Goal: Task Accomplishment & Management: Manage account settings

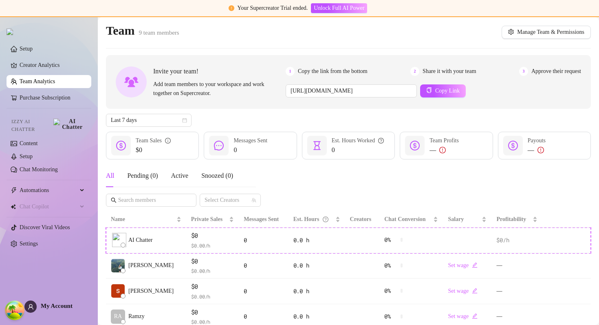
click at [50, 83] on link "Team Analytics" at bounding box center [37, 81] width 35 height 6
click at [33, 52] on link "Setup" at bounding box center [26, 49] width 13 height 6
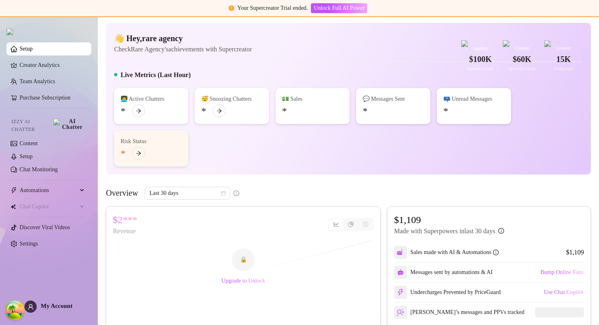
click at [33, 51] on link "Setup" at bounding box center [26, 49] width 13 height 6
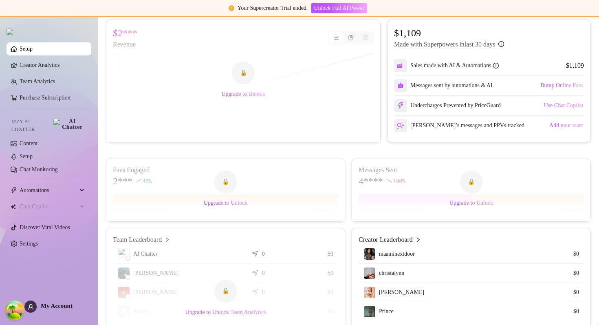
scroll to position [264, 0]
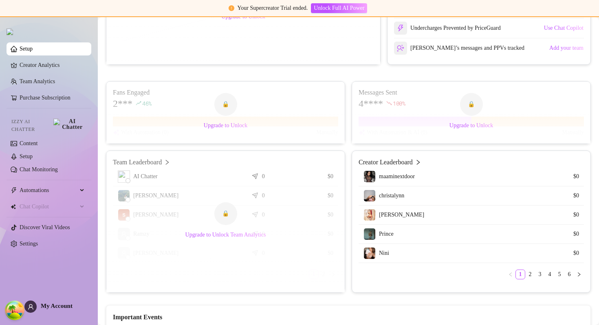
click at [28, 52] on link "Setup" at bounding box center [26, 49] width 13 height 6
click at [33, 241] on link "Settings" at bounding box center [29, 244] width 18 height 6
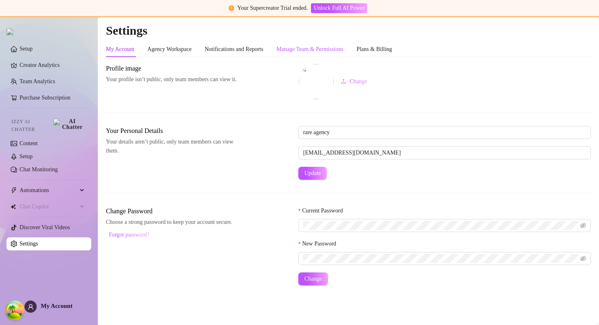
click at [318, 46] on div "Manage Team & Permissions" at bounding box center [309, 49] width 67 height 9
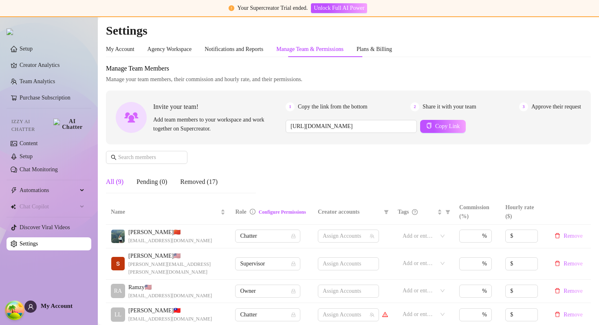
click at [310, 50] on div "Manage Team & Permissions" at bounding box center [309, 49] width 67 height 9
click at [284, 159] on div "Manage Team Members Manage your team members, their commission and hourly rate,…" at bounding box center [348, 132] width 485 height 136
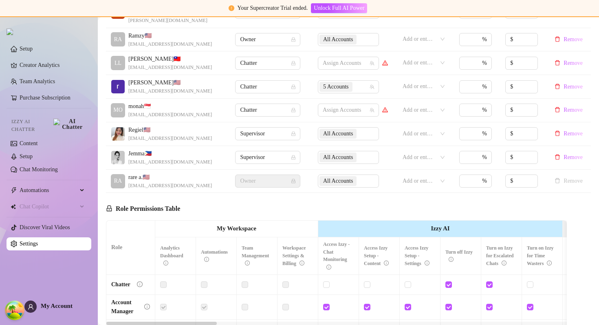
scroll to position [374, 0]
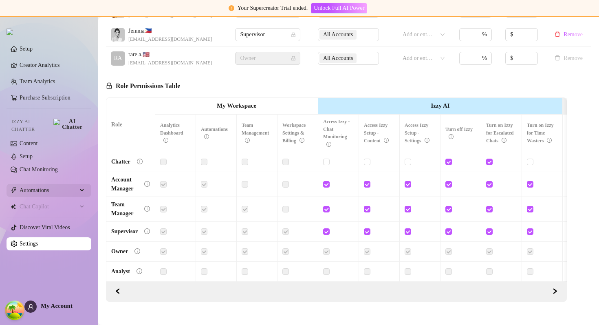
click at [58, 188] on span "Automations" at bounding box center [49, 190] width 58 height 13
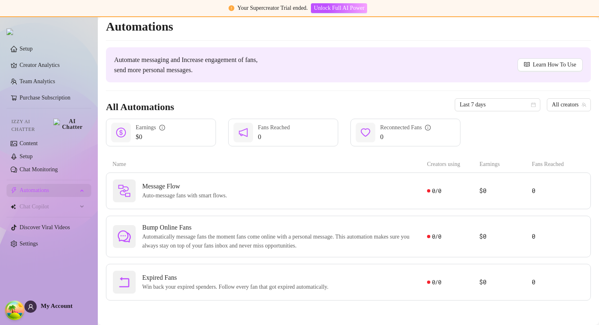
scroll to position [4, 0]
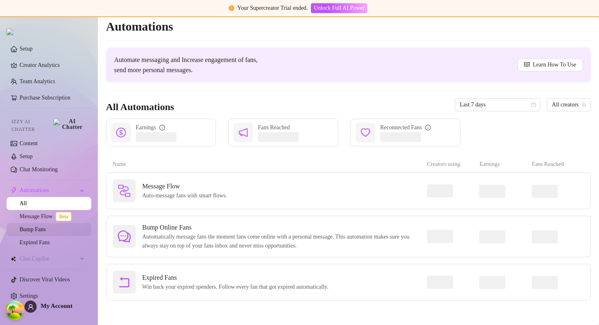
click at [45, 227] on link "Bump Fans" at bounding box center [33, 229] width 26 height 6
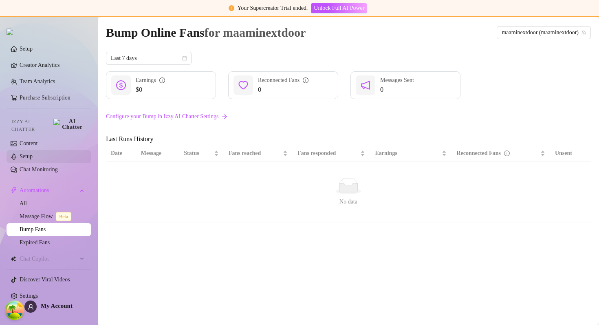
click at [33, 156] on link "Setup" at bounding box center [26, 156] width 13 height 6
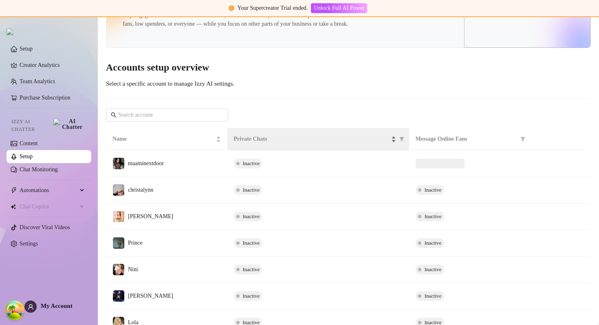
scroll to position [36, 0]
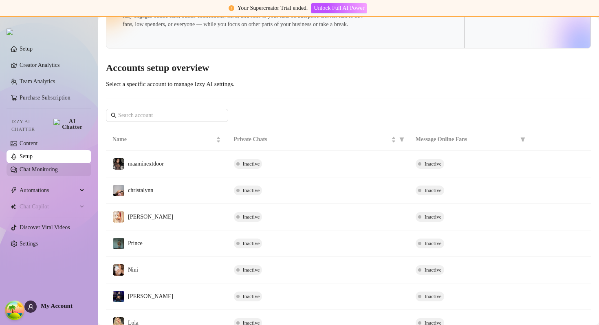
click at [51, 166] on link "Chat Monitoring" at bounding box center [39, 169] width 38 height 6
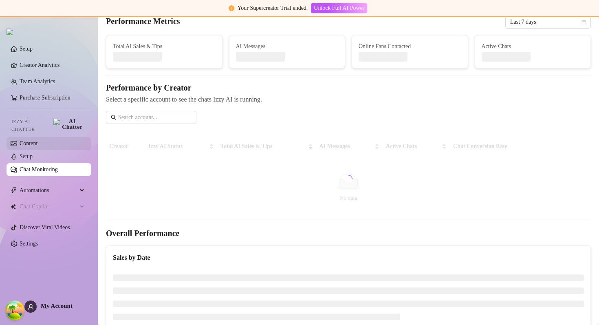
click at [38, 140] on link "Content" at bounding box center [29, 143] width 18 height 6
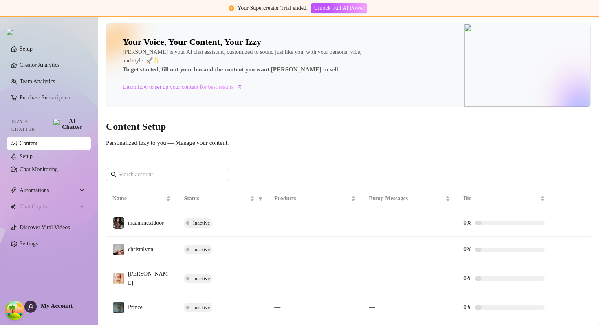
click at [38, 140] on link "Content" at bounding box center [29, 143] width 18 height 6
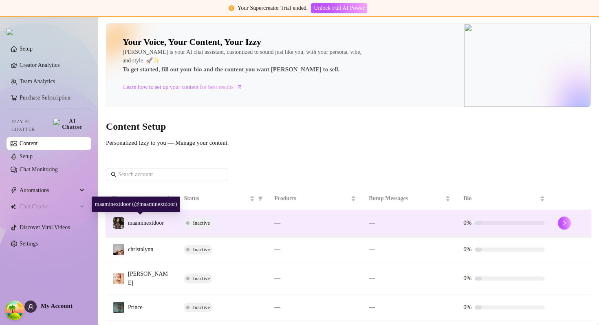
click at [157, 224] on span "maaminextdoor" at bounding box center [146, 223] width 36 height 6
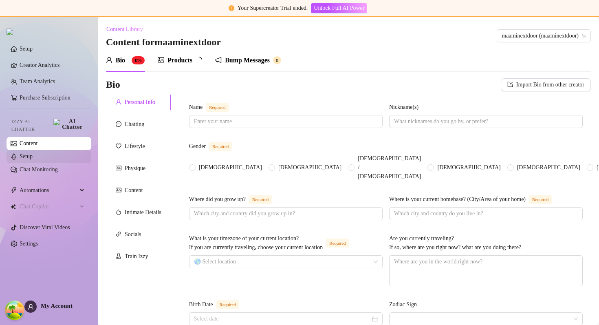
click at [33, 153] on link "Setup" at bounding box center [26, 156] width 13 height 6
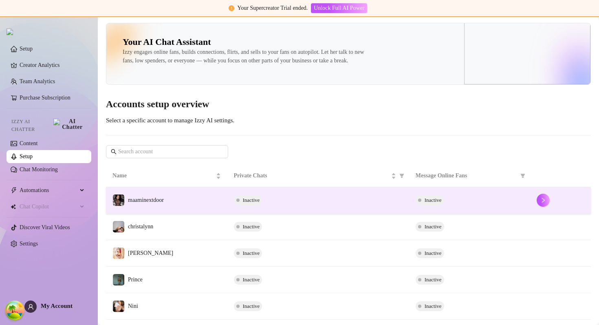
click at [213, 210] on td "maaminextdoor" at bounding box center [166, 200] width 121 height 26
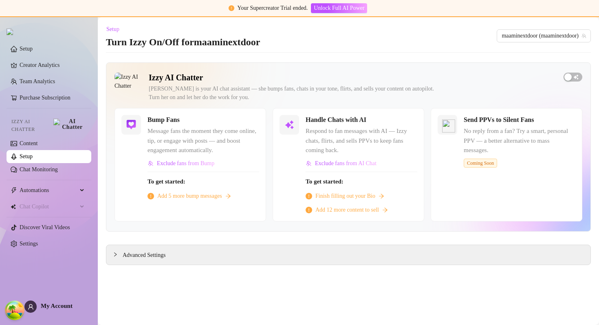
click at [200, 199] on span "Add 5 more bump messages" at bounding box center [189, 196] width 65 height 9
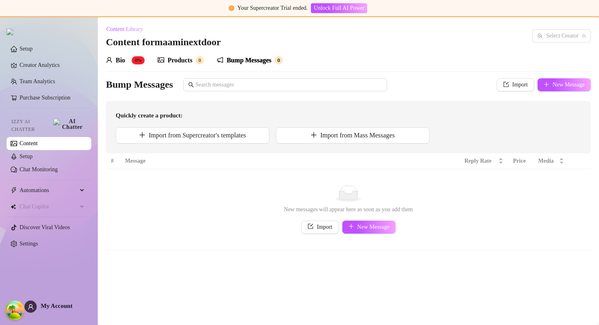
click at [170, 248] on td "No data New messages will appear here as soon as you add them Import New Message" at bounding box center [348, 209] width 485 height 81
click at [33, 153] on link "Setup" at bounding box center [26, 156] width 13 height 6
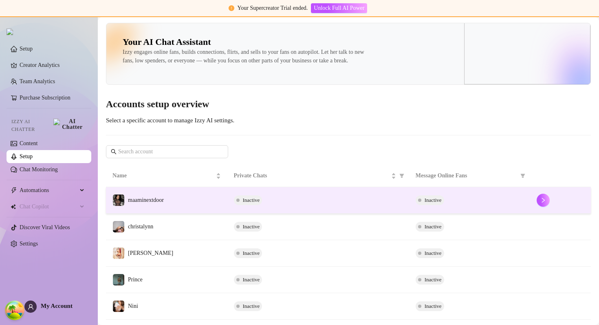
click at [161, 199] on td "maaminextdoor" at bounding box center [166, 200] width 121 height 26
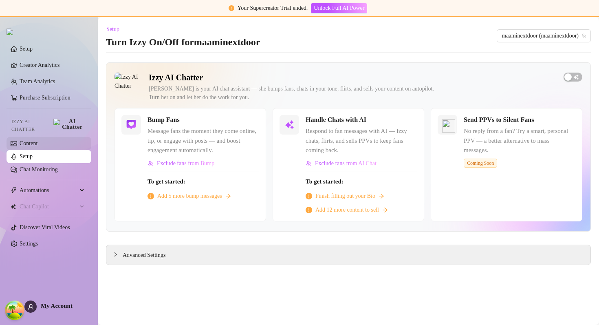
click at [22, 141] on link "Content" at bounding box center [29, 143] width 18 height 6
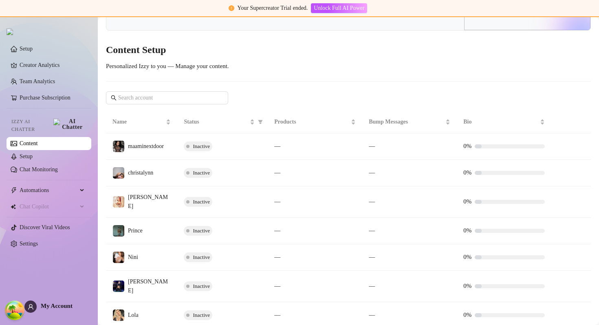
scroll to position [91, 0]
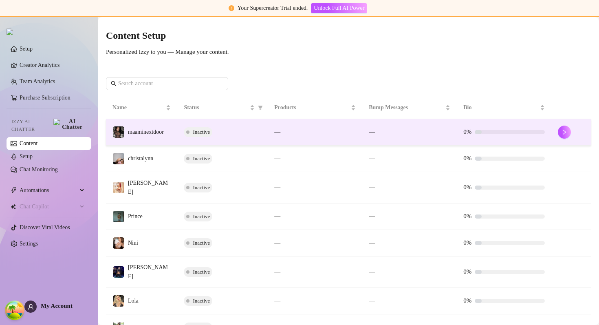
click at [233, 137] on td "Inactive" at bounding box center [222, 132] width 90 height 26
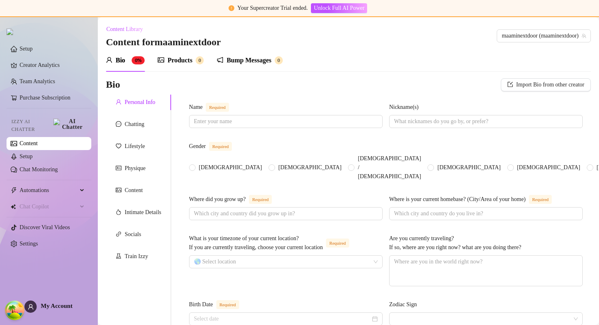
click at [256, 60] on div "Bump Messages" at bounding box center [249, 60] width 45 height 10
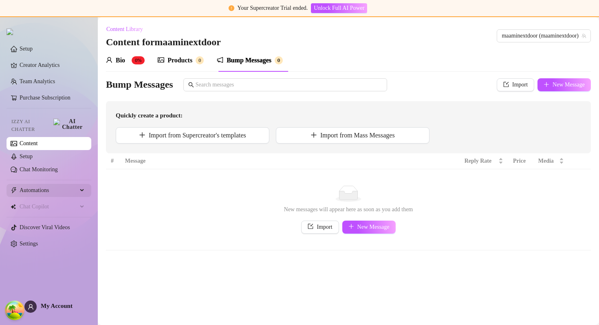
click at [33, 187] on span "Automations" at bounding box center [49, 190] width 58 height 13
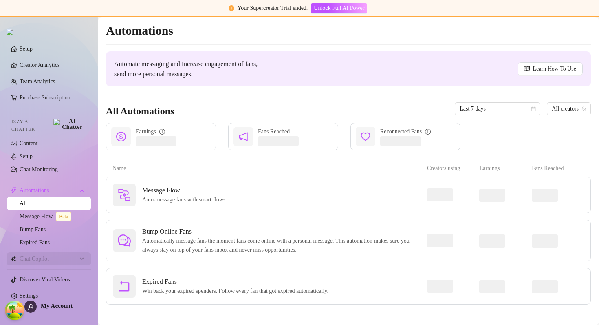
click at [40, 257] on span "Chat Copilot" at bounding box center [49, 258] width 58 height 13
click at [49, 255] on span "Chat Copilot" at bounding box center [49, 258] width 58 height 13
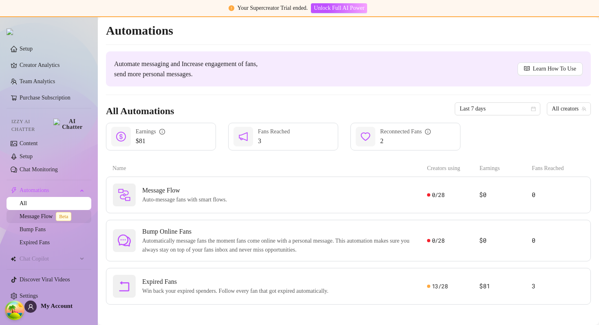
click at [45, 213] on link "Message Flow Beta" at bounding box center [47, 216] width 55 height 6
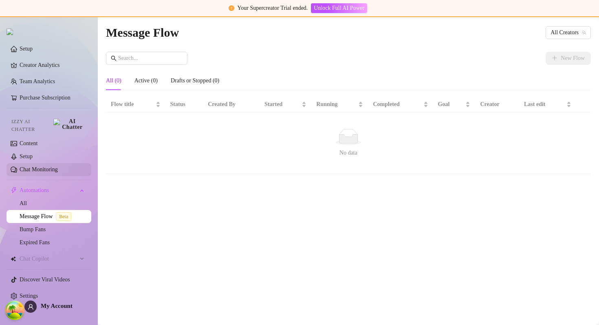
click at [42, 166] on link "Chat Monitoring" at bounding box center [39, 169] width 38 height 6
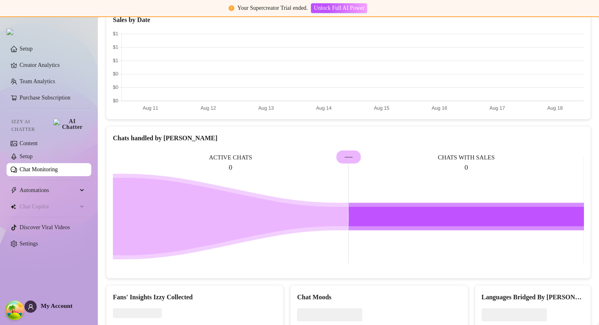
scroll to position [307, 0]
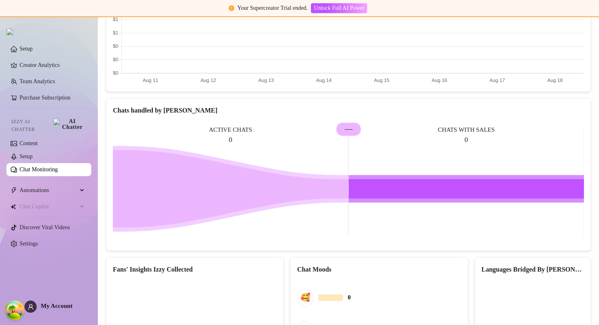
click at [452, 0] on div "Your Supercreator Trial ended. Unlock Full AI Power" at bounding box center [299, 8] width 599 height 17
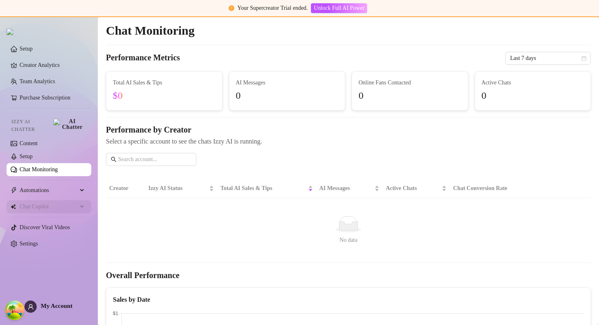
click at [44, 203] on span "Chat Copilot" at bounding box center [49, 206] width 58 height 13
click at [313, 76] on div "AI Messages 0" at bounding box center [287, 91] width 116 height 38
click at [366, 142] on span "Select a specific account to see the chats Izzy AI is running." at bounding box center [348, 141] width 485 height 10
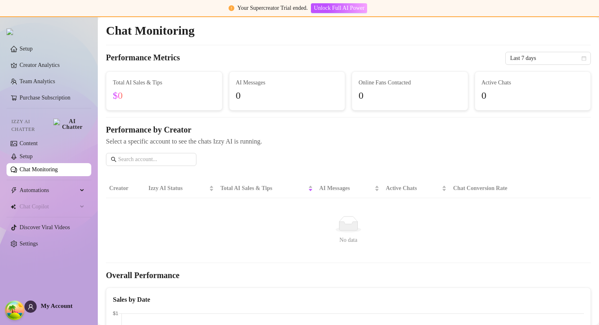
click at [238, 6] on span "Your Supercreator Trial ended." at bounding box center [273, 8] width 71 height 6
drag, startPoint x: 235, startPoint y: 6, endPoint x: 298, endPoint y: 7, distance: 62.8
click at [298, 7] on span "Your Supercreator Trial ended." at bounding box center [273, 8] width 71 height 6
click at [30, 52] on link "Setup" at bounding box center [26, 49] width 13 height 6
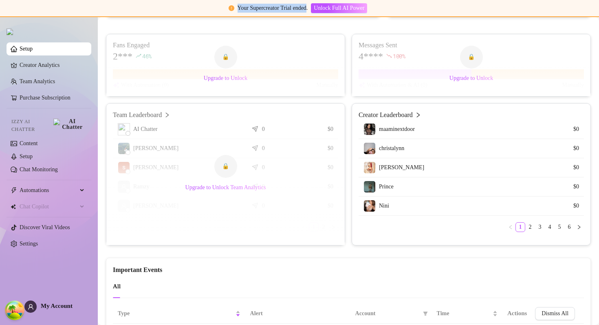
scroll to position [362, 0]
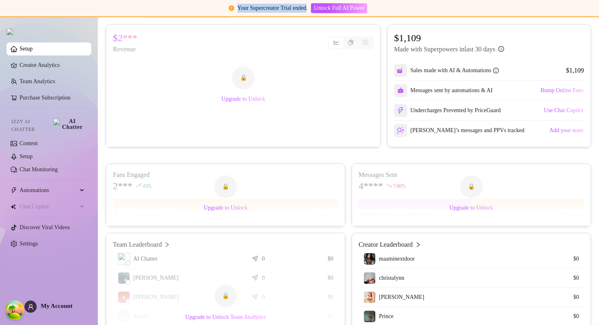
scroll to position [177, 0]
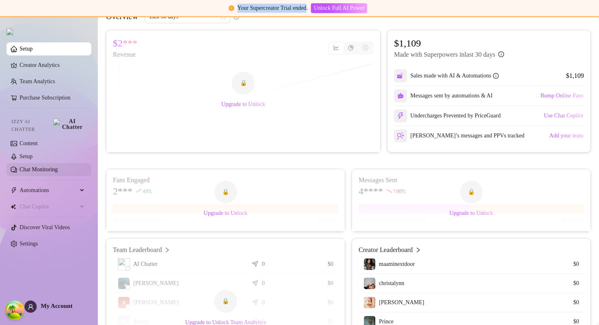
click at [43, 166] on link "Chat Monitoring" at bounding box center [39, 169] width 38 height 6
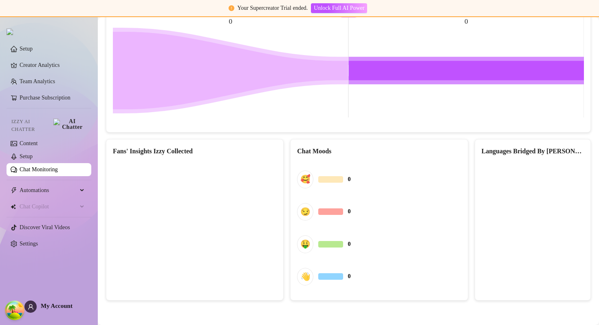
click at [258, 94] on rect at bounding box center [348, 64] width 471 height 122
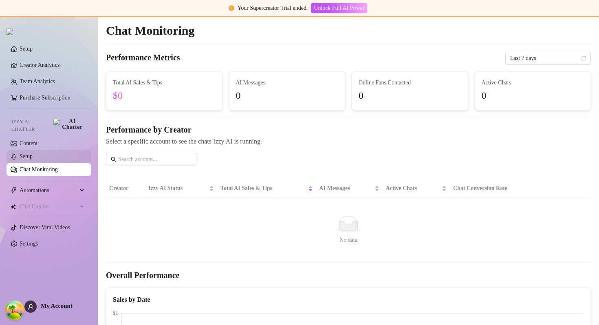
click at [33, 155] on link "Setup" at bounding box center [26, 156] width 13 height 6
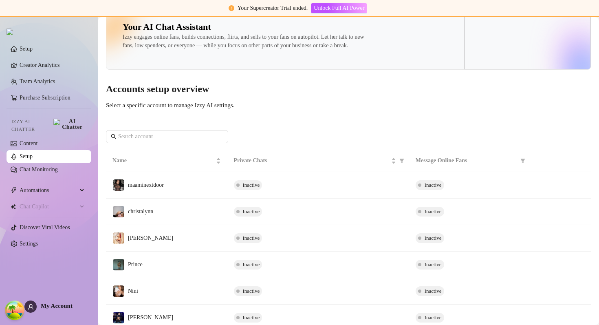
scroll to position [3, 0]
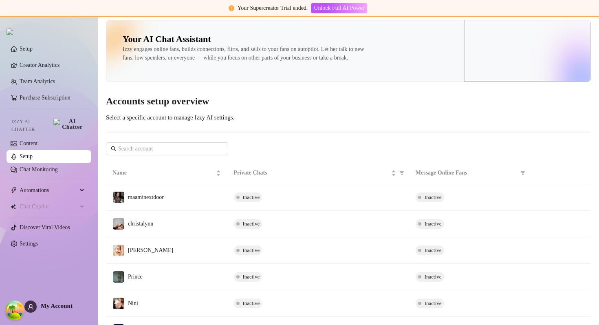
click at [309, 134] on div "Your AI Chat Assistant Izzy engages online fans, builds connections, flirts, an…" at bounding box center [348, 246] width 485 height 452
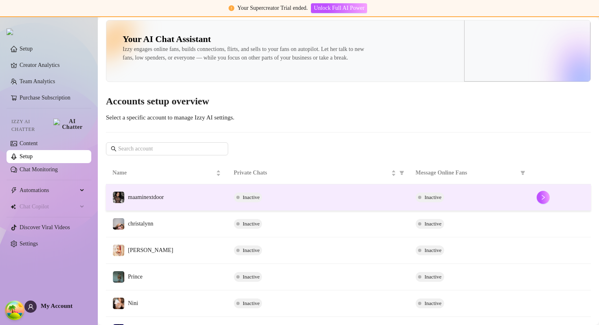
click at [197, 209] on td "maaminextdoor" at bounding box center [166, 197] width 121 height 26
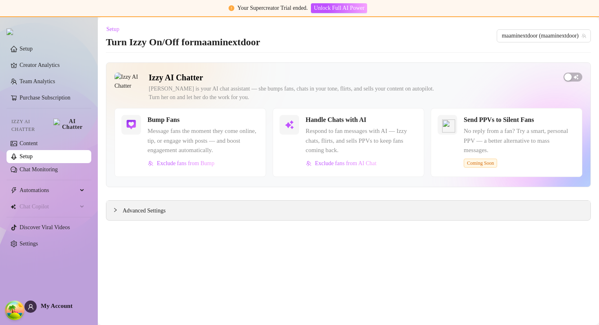
click at [155, 217] on div "Advanced Settings" at bounding box center [348, 211] width 484 height 20
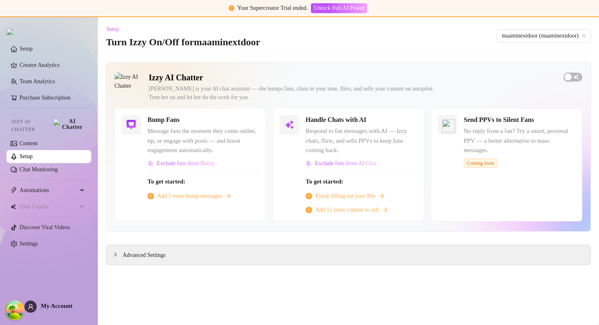
click at [154, 210] on div "Bump Fans Message fans the moment they come online, tip, or engage with posts —…" at bounding box center [191, 164] width 152 height 113
click at [112, 253] on div "Advanced Settings" at bounding box center [348, 255] width 484 height 20
click at [115, 254] on icon "collapsed" at bounding box center [115, 254] width 5 height 5
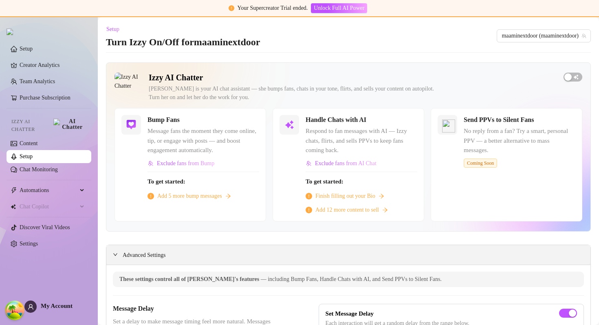
click at [115, 254] on icon "expanded" at bounding box center [115, 254] width 5 height 5
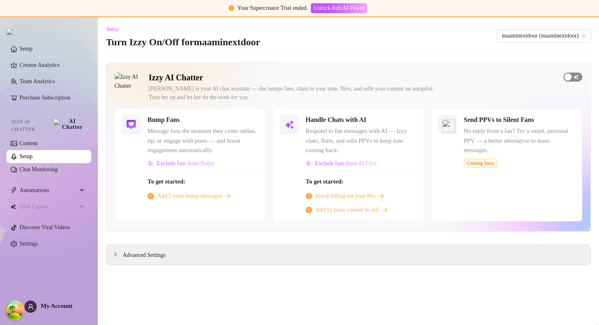
click at [570, 75] on div "button" at bounding box center [568, 76] width 7 height 7
click at [571, 79] on span "button" at bounding box center [573, 77] width 19 height 9
click at [70, 191] on span "Automations" at bounding box center [49, 190] width 58 height 13
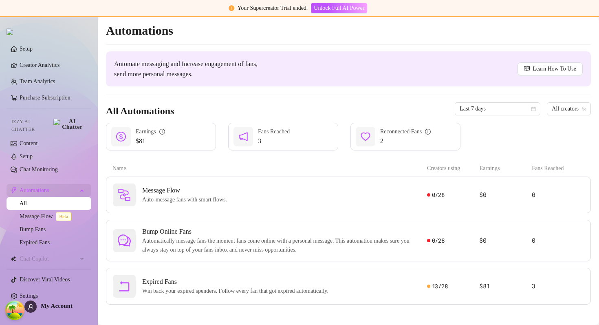
click at [69, 189] on span "Automations" at bounding box center [49, 190] width 58 height 13
click at [63, 261] on ul "Setup Creator Analytics Team Analytics Purchase Subscription Izzy AI Chatter Co…" at bounding box center [49, 172] width 85 height 267
click at [63, 258] on span "Chat Copilot" at bounding box center [49, 258] width 58 height 13
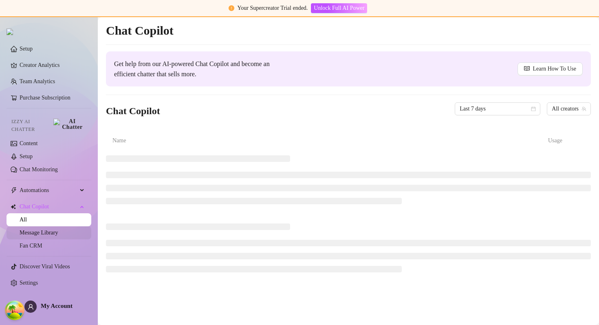
click at [51, 229] on link "Message Library" at bounding box center [39, 232] width 38 height 6
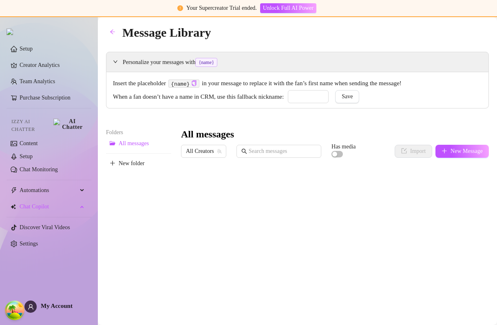
type input "babe"
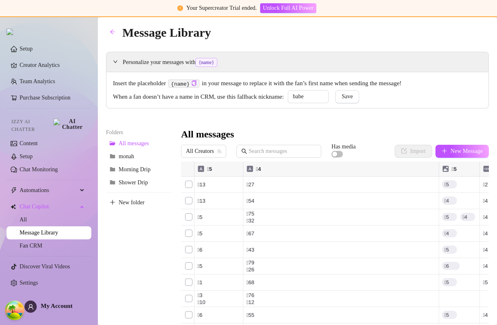
click at [338, 110] on div "Personalize your messages with {name} Insert the placeholder {name} in your mes…" at bounding box center [297, 197] width 383 height 291
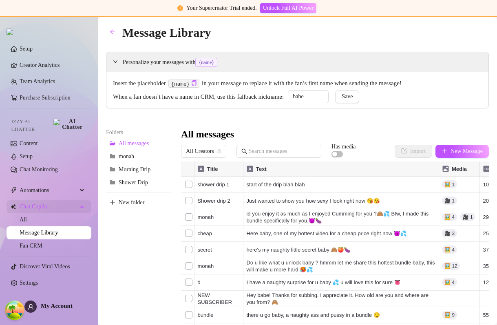
click at [77, 206] on span "Chat Copilot" at bounding box center [49, 206] width 58 height 13
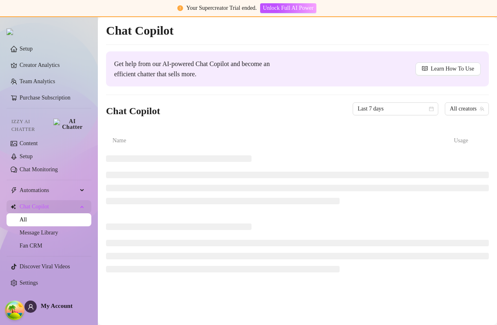
click at [83, 206] on icon at bounding box center [83, 206] width 4 height 0
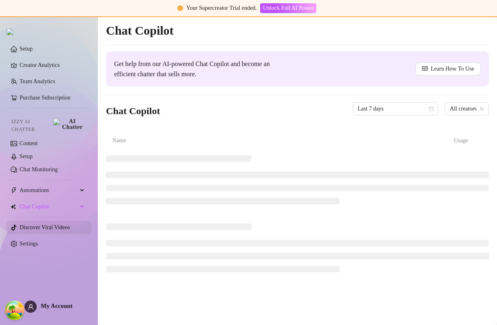
click at [55, 224] on link "Discover Viral Videos" at bounding box center [45, 227] width 51 height 6
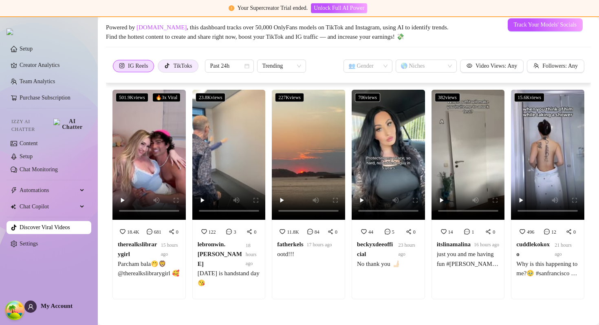
click at [185, 66] on div "TikToks" at bounding box center [182, 66] width 19 height 12
click at [160, 68] on input "TikToks" at bounding box center [160, 68] width 0 height 0
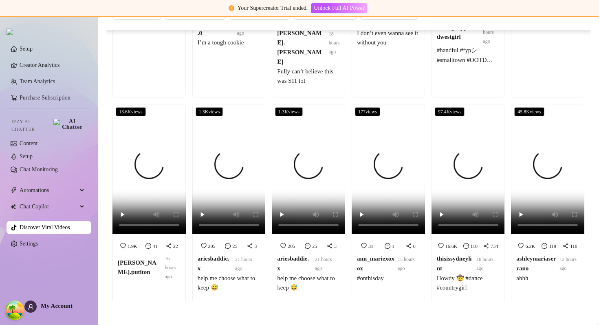
scroll to position [717, 0]
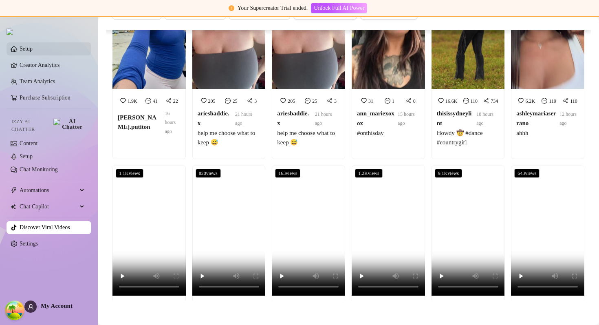
click at [24, 46] on link "Setup" at bounding box center [26, 49] width 13 height 6
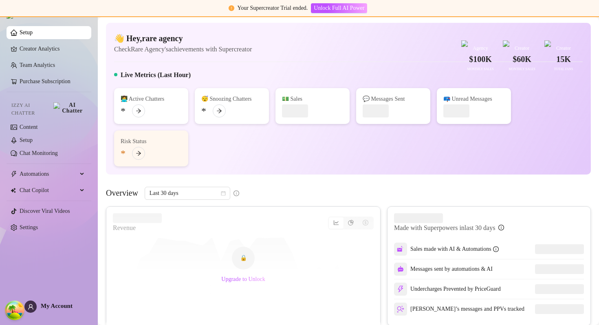
click at [344, 83] on div "Live Metrics (Last Hour)" at bounding box center [348, 76] width 469 height 13
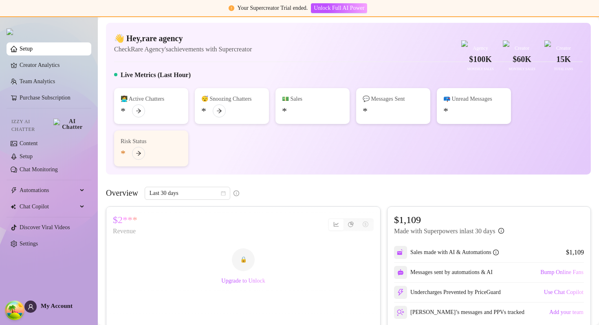
click at [313, 83] on div "Live Metrics (Last Hour)" at bounding box center [348, 76] width 469 height 13
click at [353, 174] on div "👋 Hey, rare agency Check Rare Agency's achievements with Supercreator $100K Age…" at bounding box center [348, 99] width 485 height 152
click at [406, 226] on article "$1,109" at bounding box center [449, 219] width 110 height 13
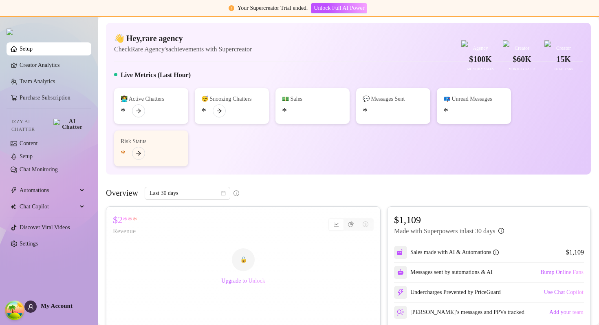
click at [320, 166] on div "👩‍💻 Active Chatters * 😴 Snoozing Chatters * 💵 Sales * 💬 Messages Sent * 📪 Unrea…" at bounding box center [348, 127] width 469 height 78
